Goal: Task Accomplishment & Management: Complete application form

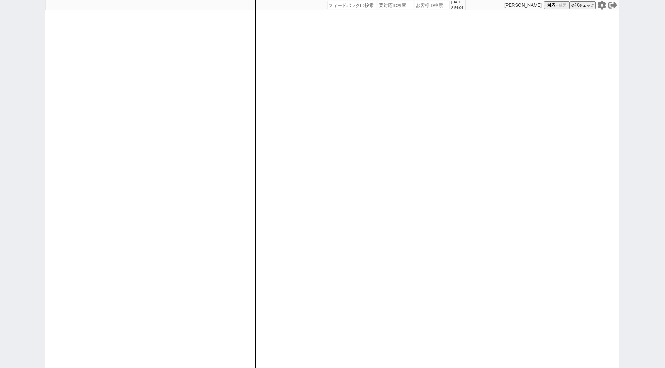
click at [61, 203] on div at bounding box center [151, 184] width 210 height 368
paste input "589198"
type input "589198"
select select "400"
select select
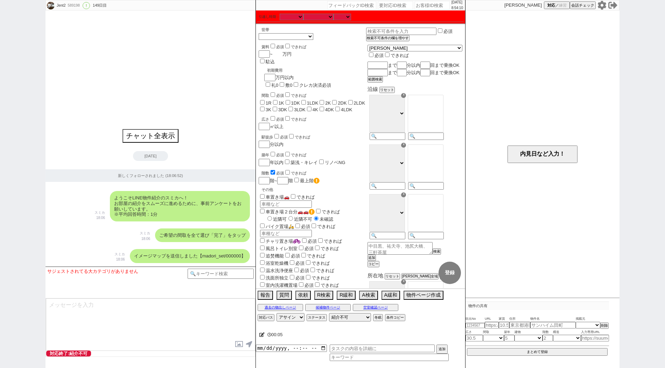
click at [279, 54] on input "number" at bounding box center [278, 54] width 10 height 6
type input "9"
checkbox input "false"
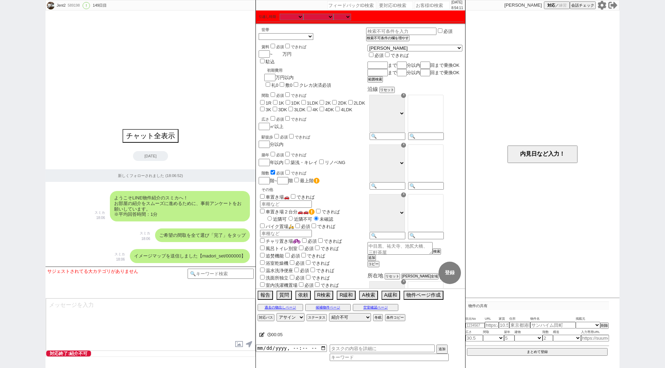
checkbox input "false"
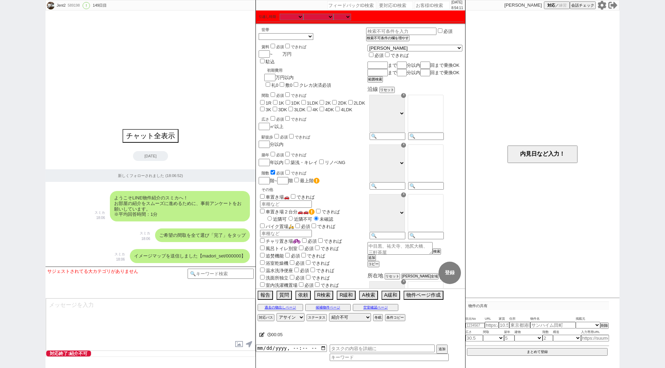
checkbox input "false"
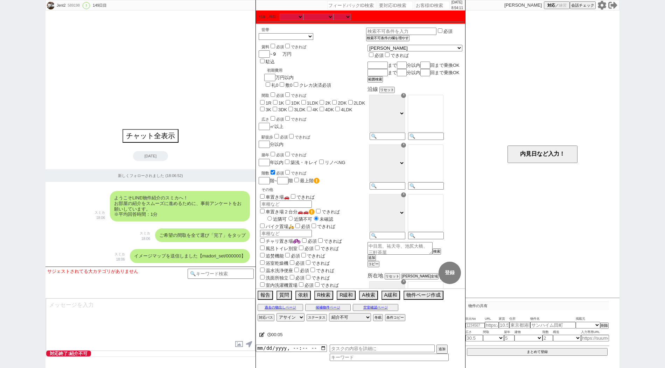
type input "99"
checkbox input "false"
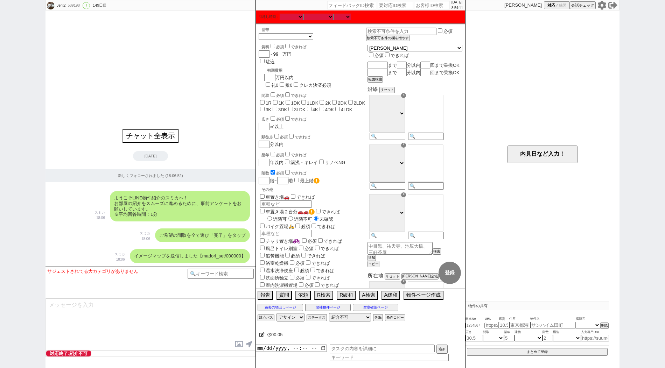
checkbox input "false"
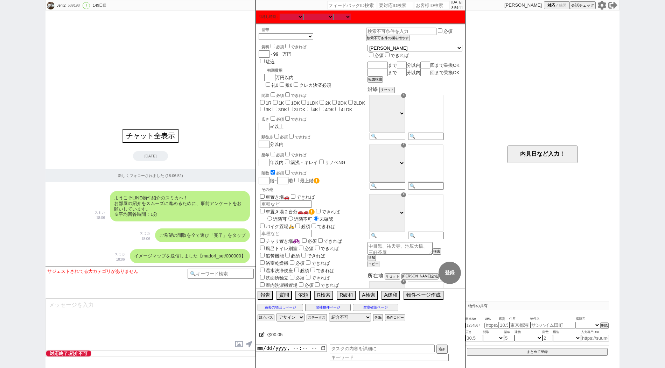
checkbox input "false"
type input "99"
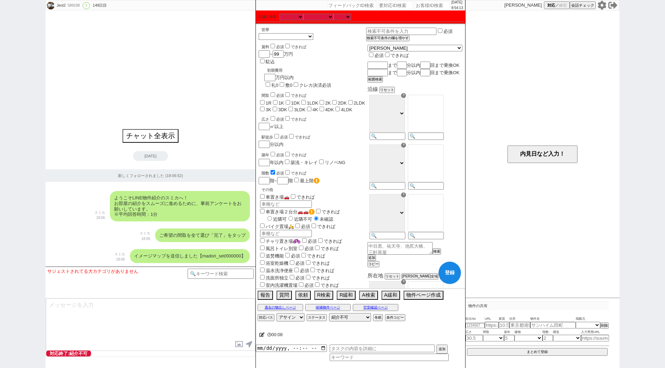
click at [267, 91] on div "間取 必須 できれば 1R 1K 1DK 1LDK 2K 2DK 2LDK 3K 3DK 3LDK 4K 4DK 4LDK" at bounding box center [312, 101] width 107 height 21
click at [276, 100] on input "1K" at bounding box center [275, 102] width 5 height 5
checkbox input "true"
checkbox input "false"
checkbox input "true"
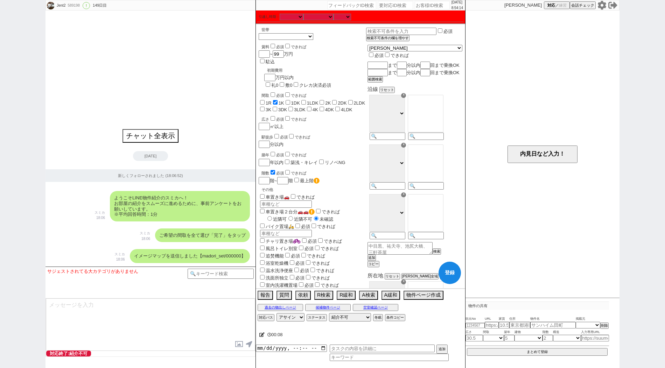
checkbox input "false"
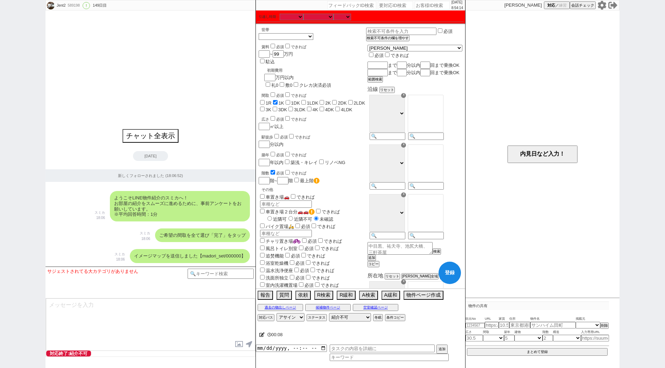
checkbox input "false"
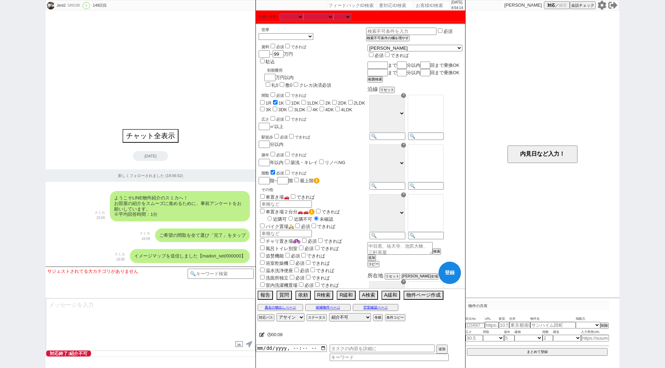
checkbox input "false"
click at [267, 100] on label "1R" at bounding box center [269, 102] width 6 height 5
click at [265, 100] on input "1R" at bounding box center [262, 102] width 5 height 5
checkbox input "true"
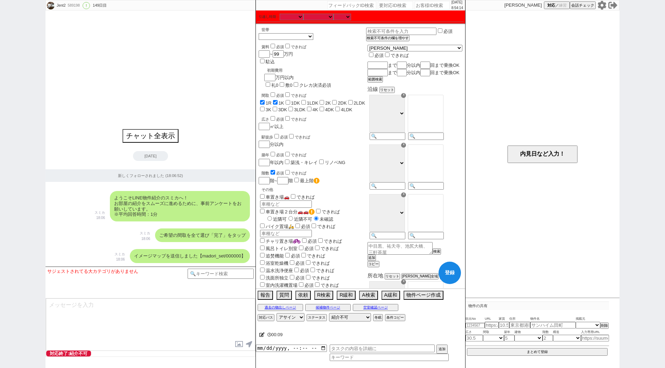
checkbox input "false"
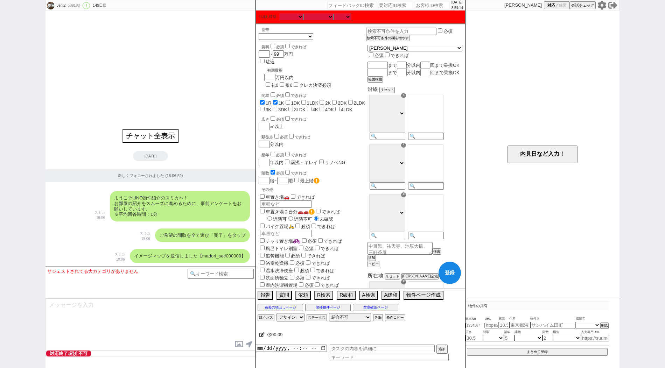
checkbox input "false"
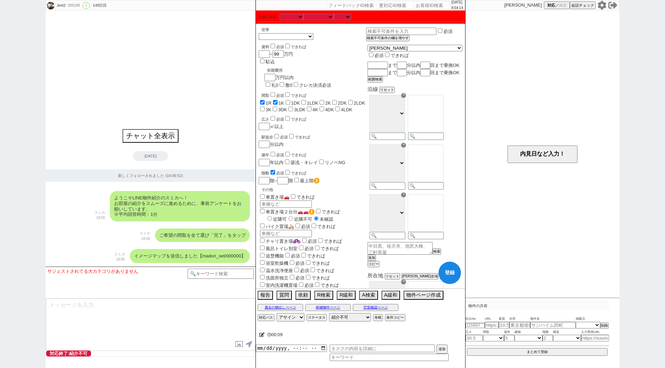
checkbox input "false"
click at [297, 100] on label "1DK" at bounding box center [295, 102] width 9 height 5
click at [290, 100] on input "1DK" at bounding box center [288, 102] width 5 height 5
checkbox input "true"
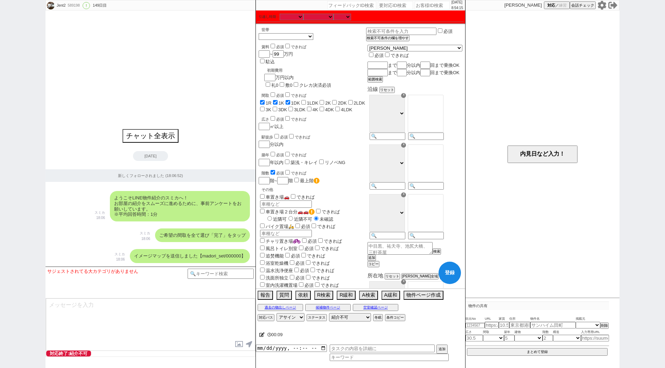
checkbox input "true"
checkbox input "false"
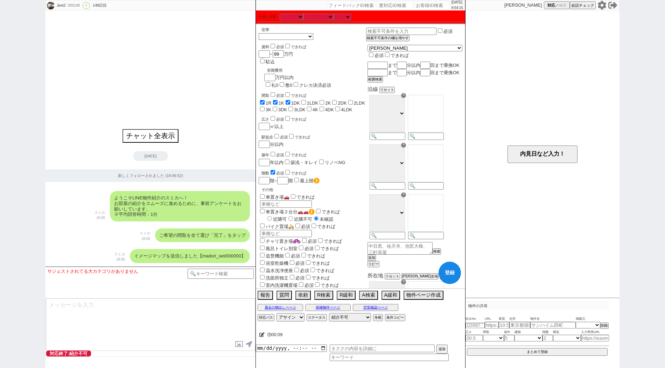
checkbox input "false"
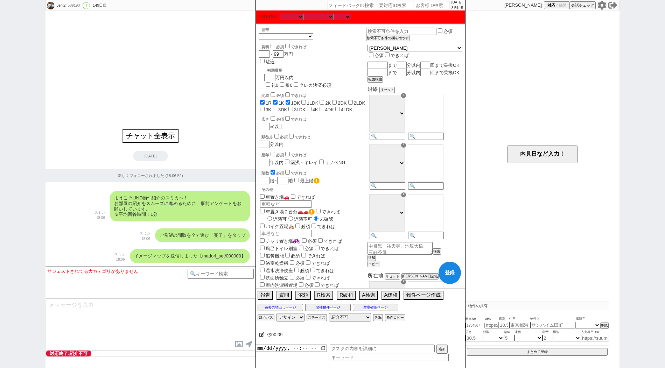
checkbox input "false"
click at [305, 100] on input "1LDK" at bounding box center [303, 102] width 5 height 5
checkbox input "true"
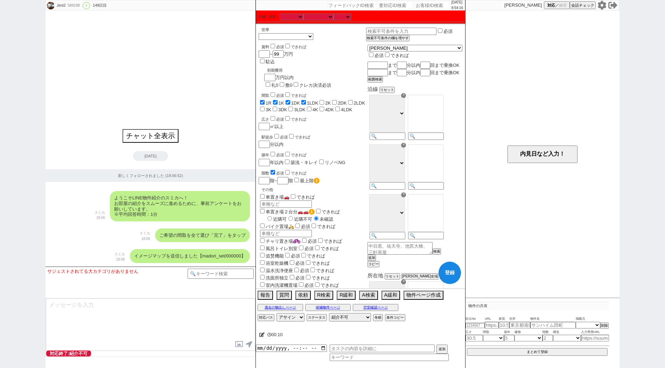
checkbox input "true"
checkbox input "false"
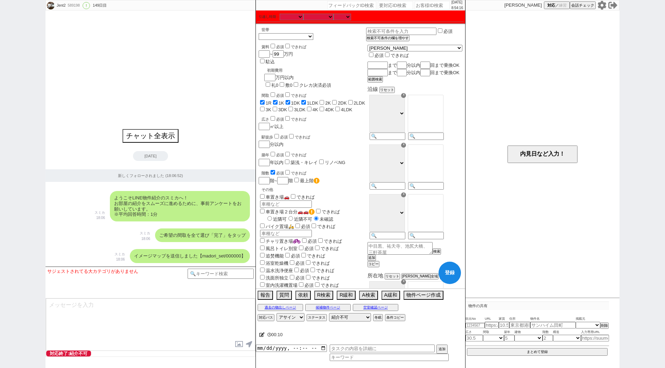
checkbox input "false"
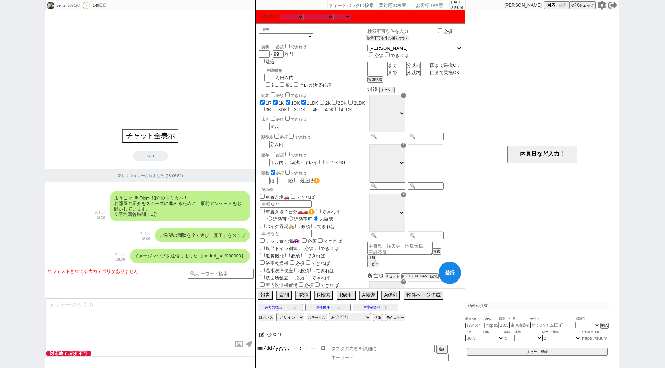
checkbox input "false"
click at [329, 100] on label "2K" at bounding box center [328, 102] width 6 height 5
click at [324, 100] on input "2K" at bounding box center [322, 102] width 5 height 5
checkbox input "true"
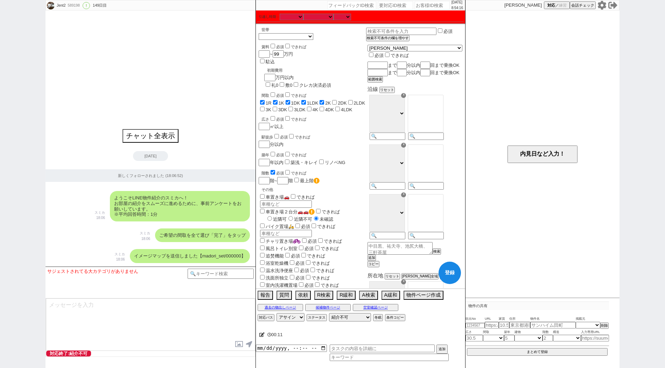
checkbox input "true"
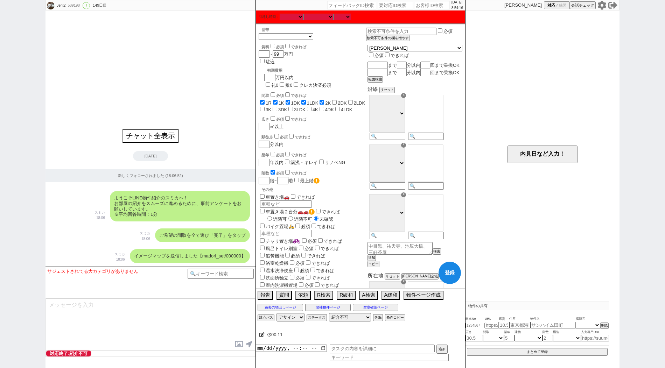
checkbox input "false"
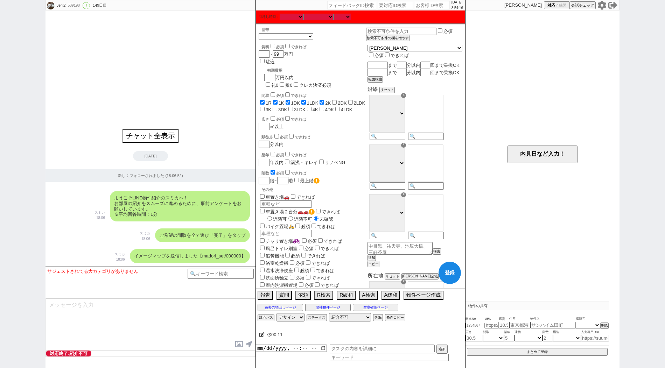
checkbox input "false"
click at [352, 100] on span "2LDK" at bounding box center [356, 102] width 19 height 5
click at [342, 100] on label "2DK" at bounding box center [342, 102] width 9 height 5
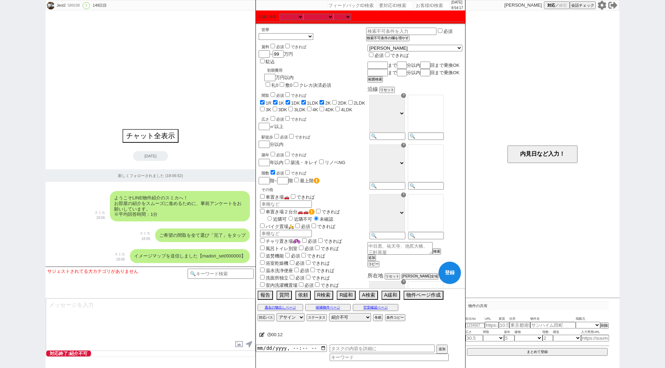
click at [337, 100] on input "2DK" at bounding box center [334, 102] width 5 height 5
checkbox input "true"
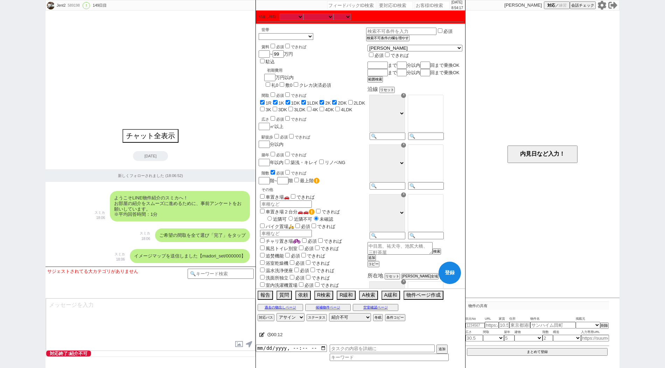
checkbox input "true"
checkbox input "false"
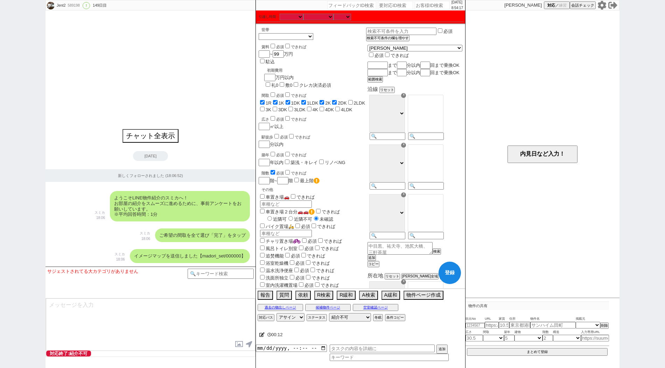
checkbox input "false"
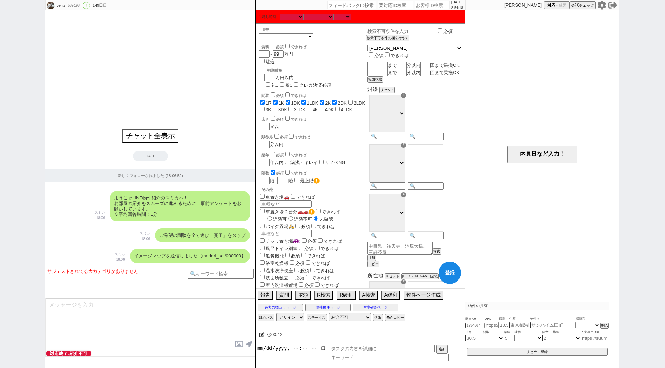
click at [365, 100] on label "2LDK" at bounding box center [360, 102] width 12 height 5
click at [353, 100] on input "2LDK" at bounding box center [350, 102] width 5 height 5
checkbox input "true"
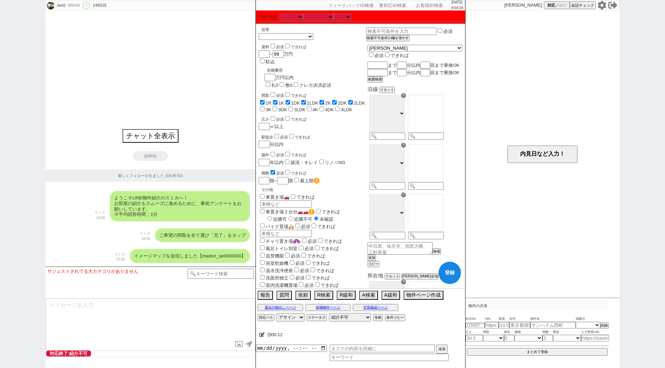
checkbox input "true"
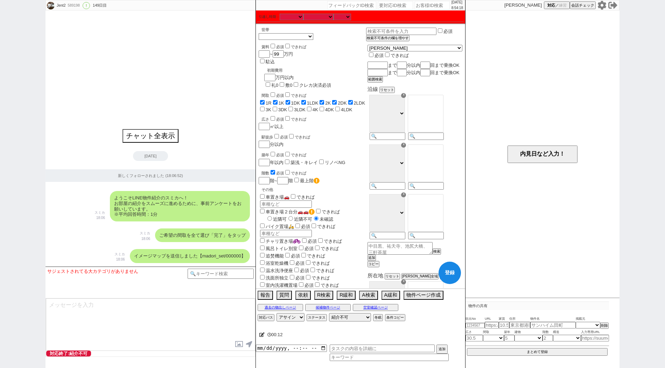
checkbox input "false"
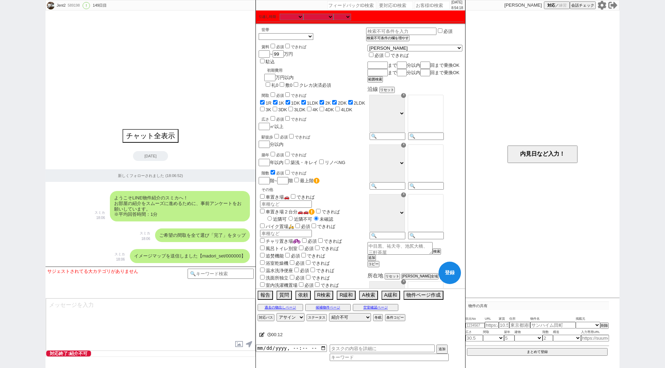
checkbox input "false"
click at [265, 107] on input "3K" at bounding box center [262, 109] width 5 height 5
checkbox input "true"
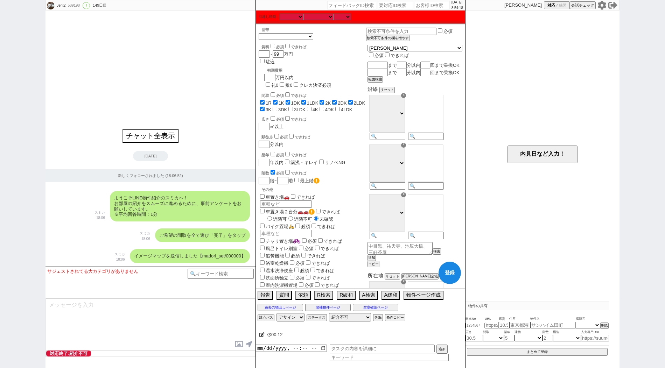
checkbox input "true"
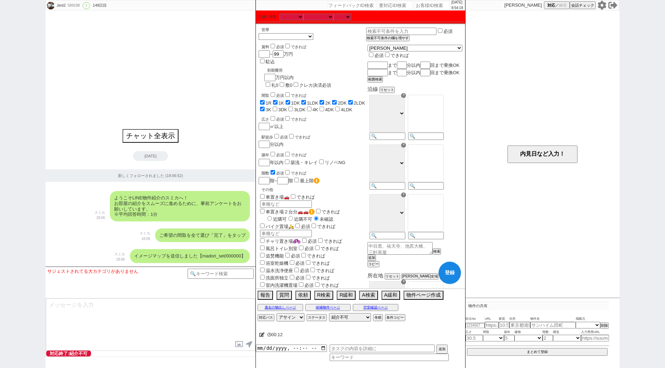
checkbox input "true"
checkbox input "false"
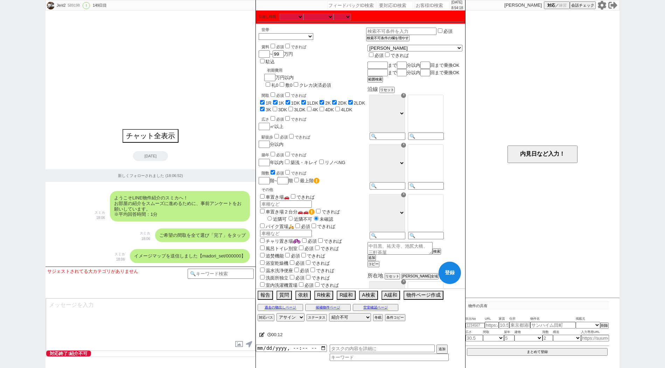
checkbox input "false"
click at [278, 107] on label "3DK" at bounding box center [282, 109] width 9 height 5
click at [273, 107] on input "3DK" at bounding box center [275, 109] width 5 height 5
checkbox input "true"
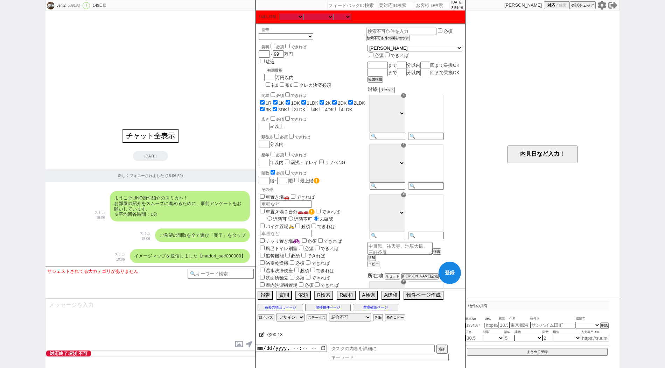
checkbox input "true"
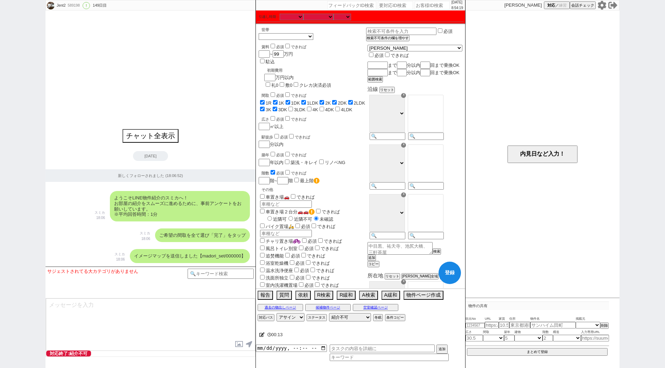
checkbox input "true"
checkbox input "false"
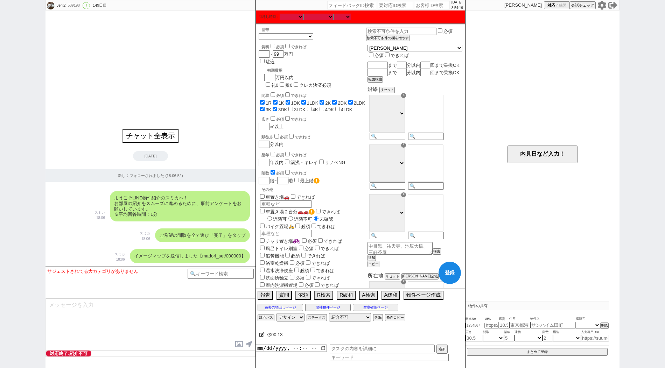
checkbox input "false"
click at [287, 107] on span "3LDK" at bounding box center [296, 109] width 19 height 5
click at [325, 107] on label "4DK" at bounding box center [329, 109] width 9 height 5
click at [320, 107] on input "4DK" at bounding box center [322, 109] width 5 height 5
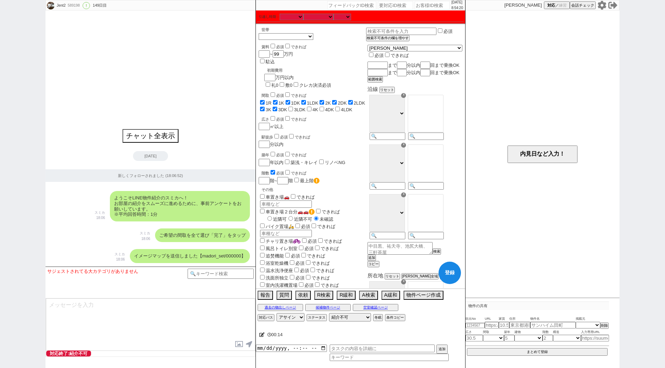
checkbox input "true"
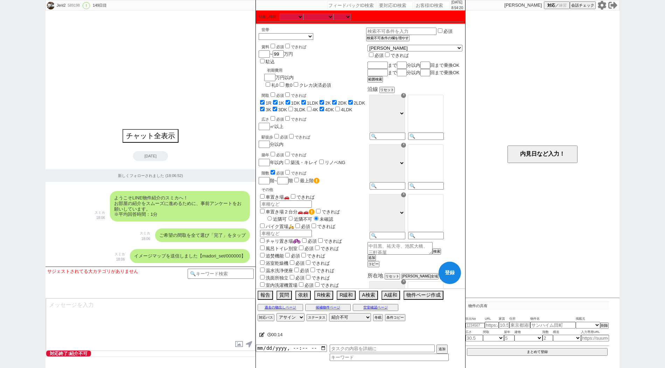
checkbox input "true"
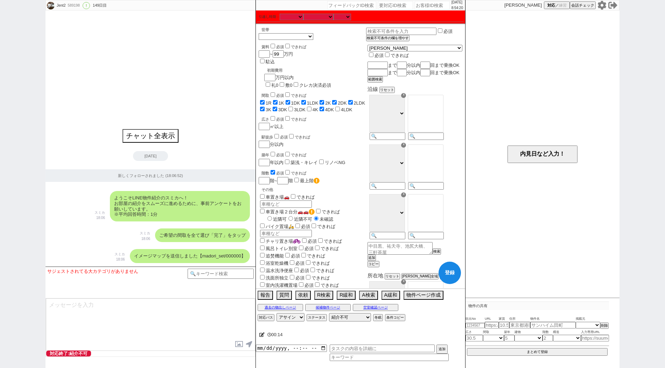
checkbox input "false"
checkbox input "true"
click at [306, 107] on span "4K" at bounding box center [312, 109] width 13 height 5
click at [341, 107] on label "4LDK" at bounding box center [347, 109] width 12 height 5
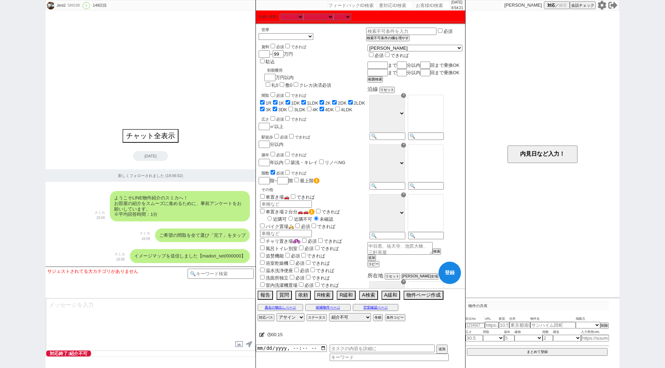
click at [336, 107] on input "4LDK" at bounding box center [337, 109] width 5 height 5
checkbox input "true"
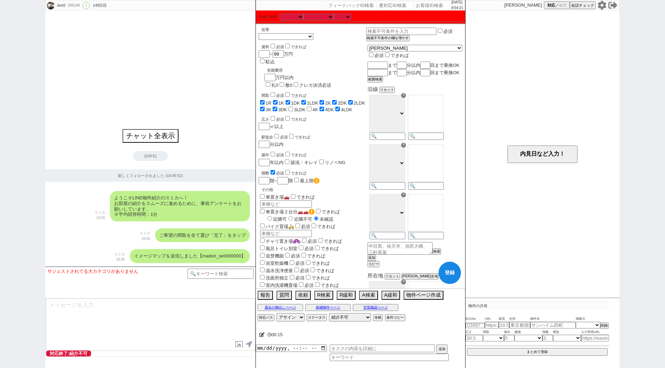
checkbox input "true"
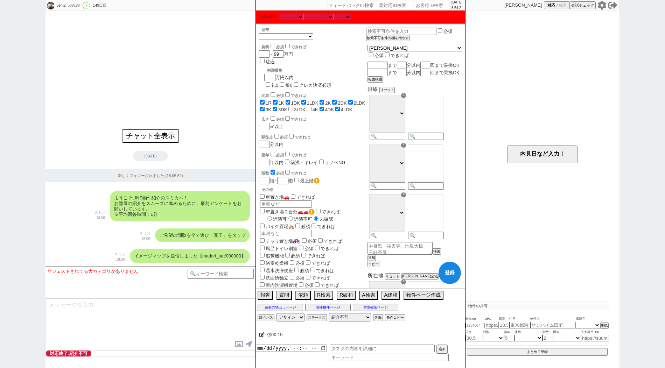
checkbox input "true"
checkbox input "false"
checkbox input "true"
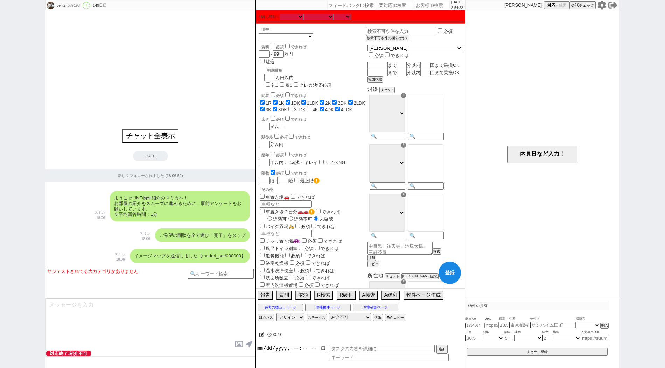
click at [313, 107] on label "4K" at bounding box center [316, 109] width 6 height 5
click at [307, 107] on input "4K" at bounding box center [309, 109] width 5 height 5
checkbox input "true"
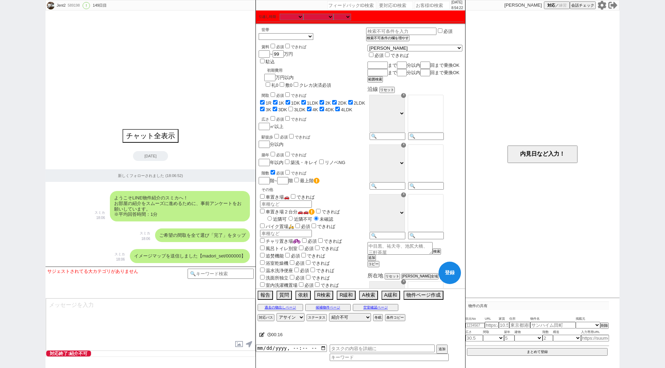
checkbox input "true"
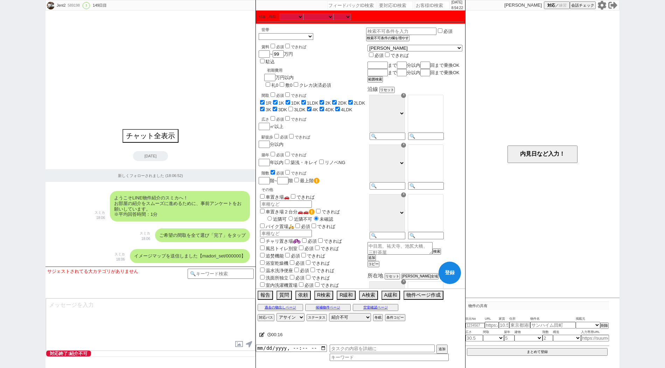
checkbox input "true"
checkbox input "false"
checkbox input "true"
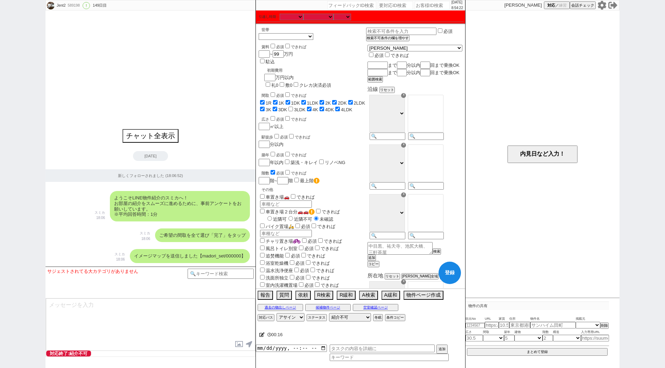
checkbox input "true"
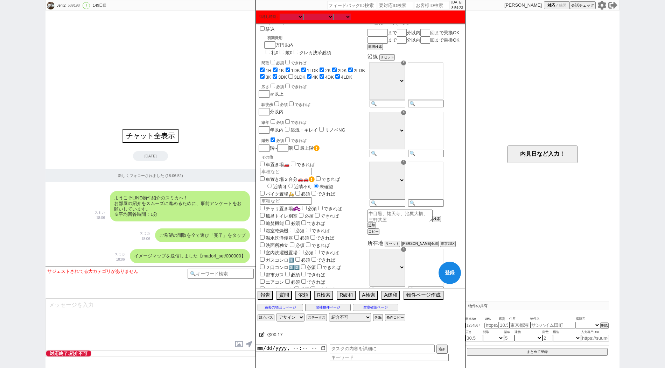
scroll to position [41, 0]
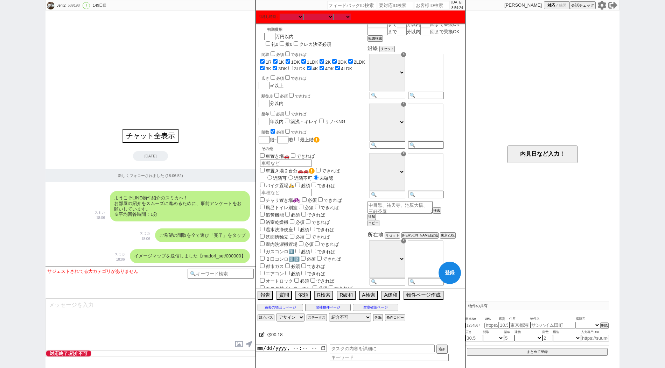
click at [272, 129] on input "checkbox" at bounding box center [273, 131] width 5 height 5
checkbox input "false"
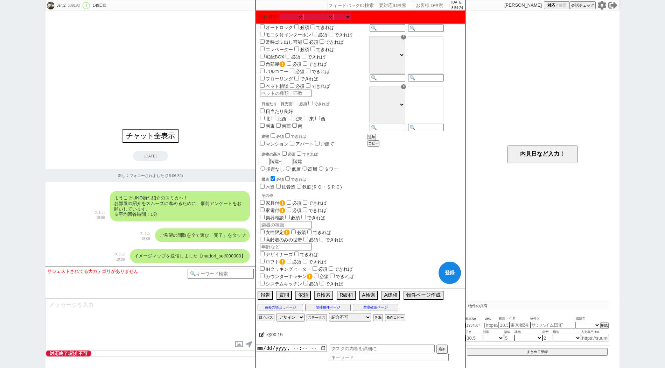
scroll to position [343, 0]
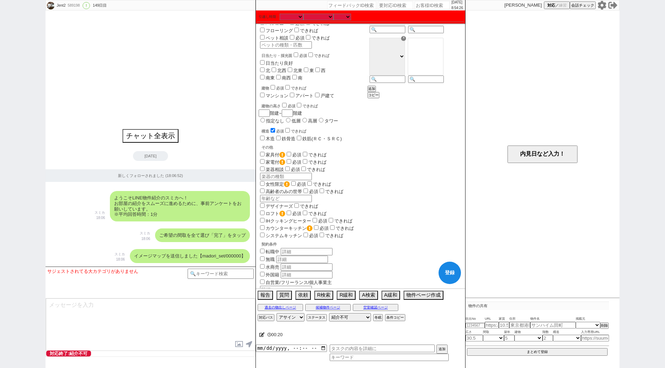
click at [273, 128] on input "checkbox" at bounding box center [273, 130] width 5 height 5
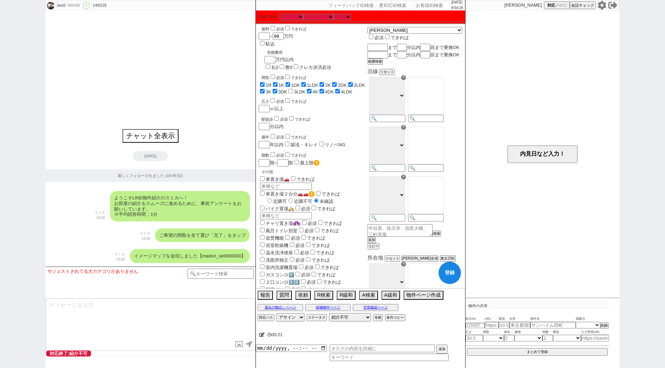
scroll to position [0, 0]
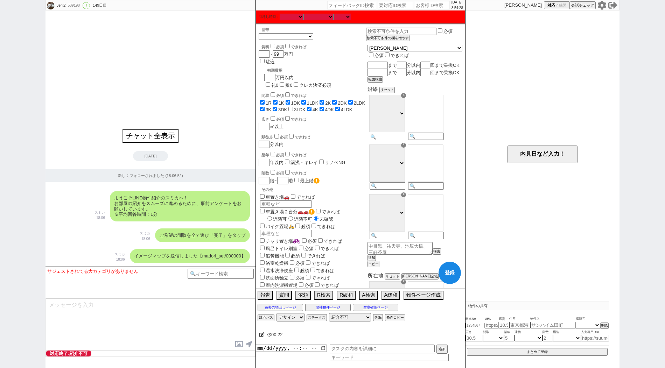
click at [404, 140] on input at bounding box center [387, 137] width 34 height 6
click at [435, 118] on option "下北沢" at bounding box center [425, 115] width 35 height 7
click at [401, 190] on input at bounding box center [387, 187] width 34 height 6
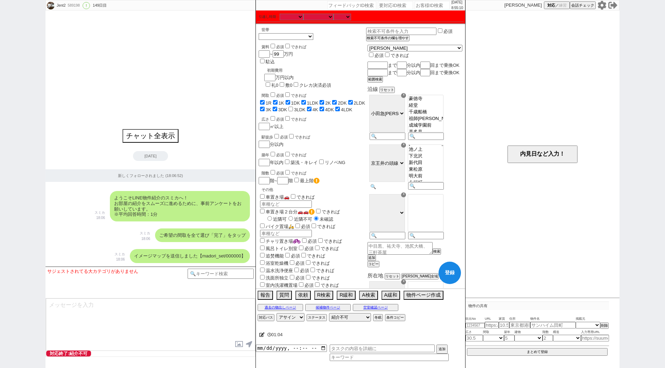
scroll to position [19, 0]
click at [442, 165] on option "下北沢" at bounding box center [425, 162] width 35 height 7
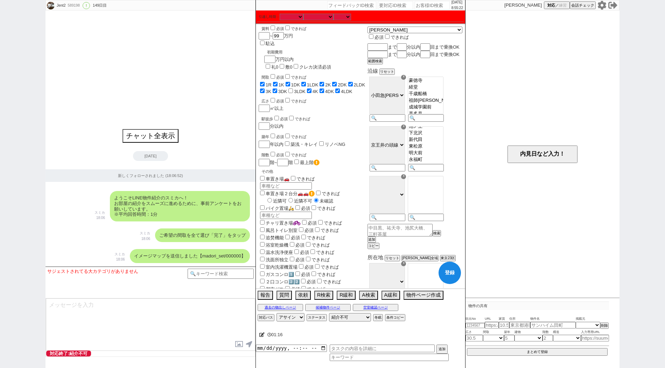
scroll to position [22, 0]
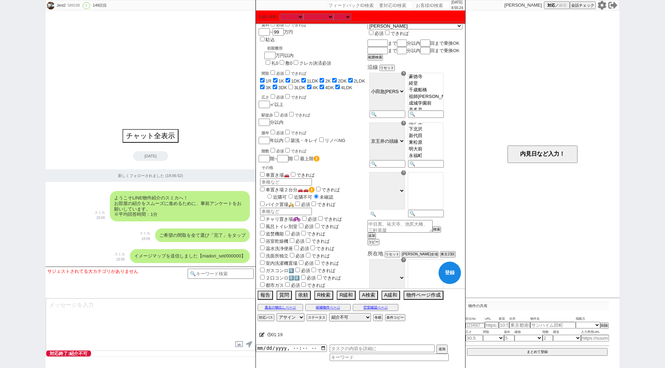
click at [404, 217] on input at bounding box center [387, 214] width 34 height 6
click at [432, 206] on option "上町" at bounding box center [425, 203] width 35 height 7
click at [375, 238] on button "追加" at bounding box center [371, 235] width 7 height 5
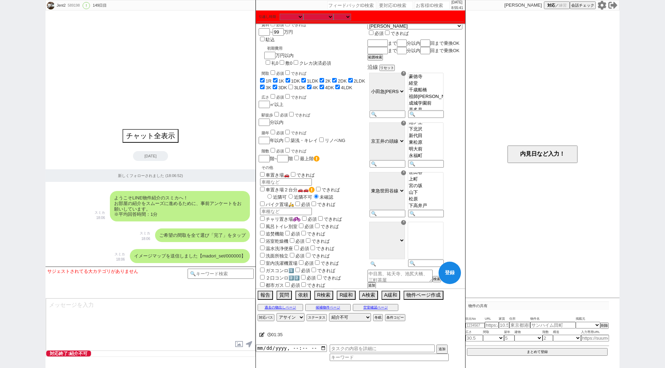
click at [404, 267] on input at bounding box center [387, 264] width 34 height 6
click at [440, 251] on option "笹塚" at bounding box center [425, 247] width 35 height 7
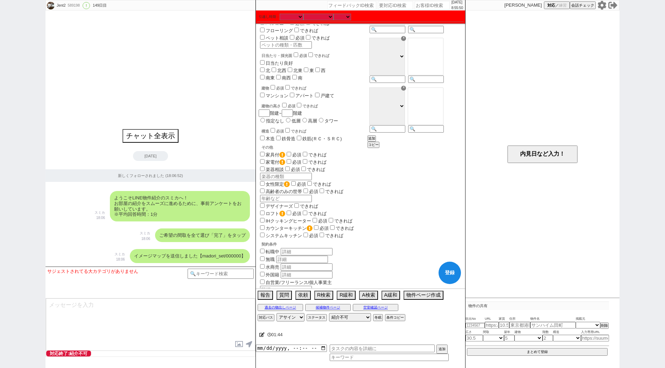
scroll to position [0, 0]
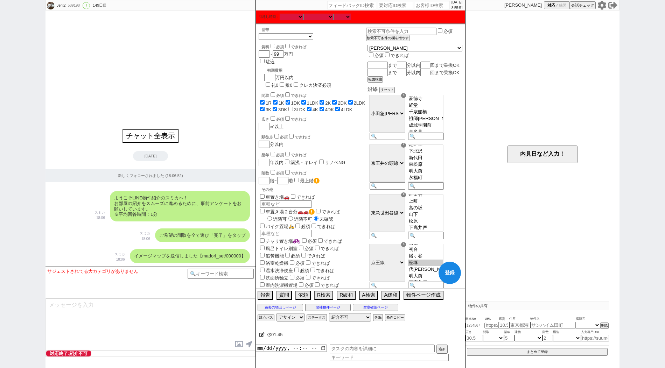
click at [447, 268] on button "登録" at bounding box center [450, 273] width 22 height 22
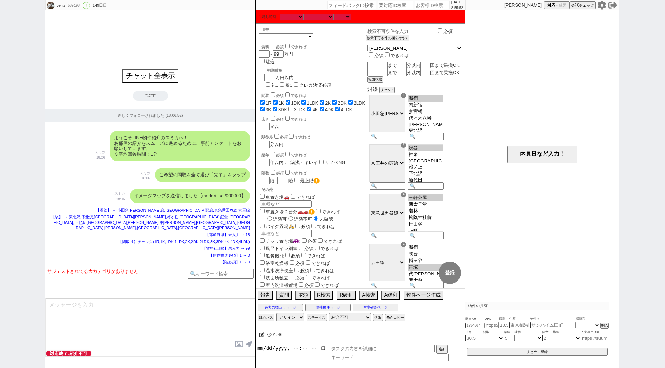
scroll to position [7, 0]
click at [78, 4] on div "589198" at bounding box center [73, 6] width 16 height 6
copy div "589198"
